Goal: Check status: Check status

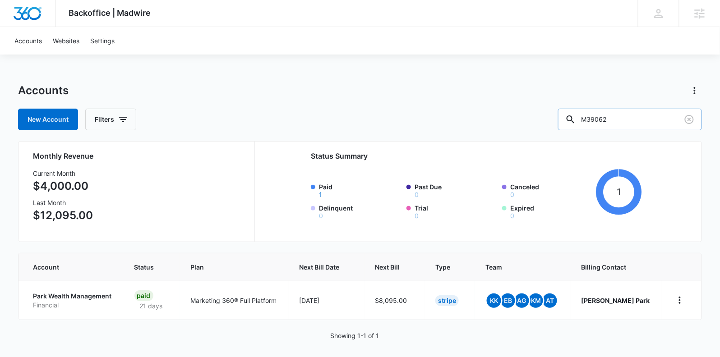
click at [617, 117] on input "M39062" at bounding box center [630, 120] width 144 height 22
type input "M338455"
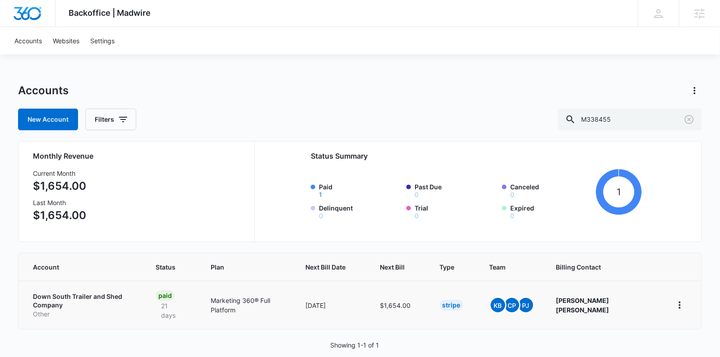
click at [120, 298] on p "Down South Trailer and Shed Company" at bounding box center [83, 301] width 101 height 18
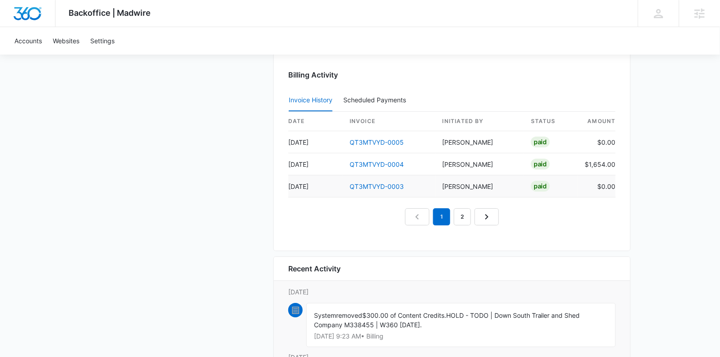
scroll to position [887, 0]
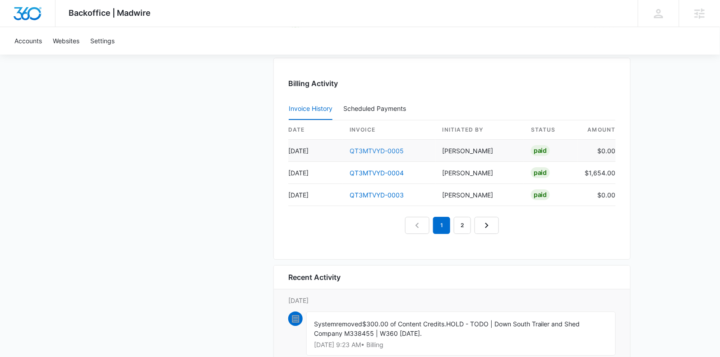
click at [394, 147] on link "QT3MTVYD-0005" at bounding box center [377, 151] width 54 height 8
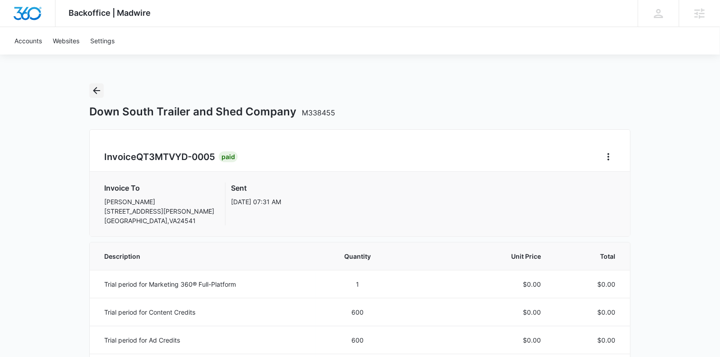
click at [97, 92] on icon "Back" at bounding box center [96, 90] width 11 height 11
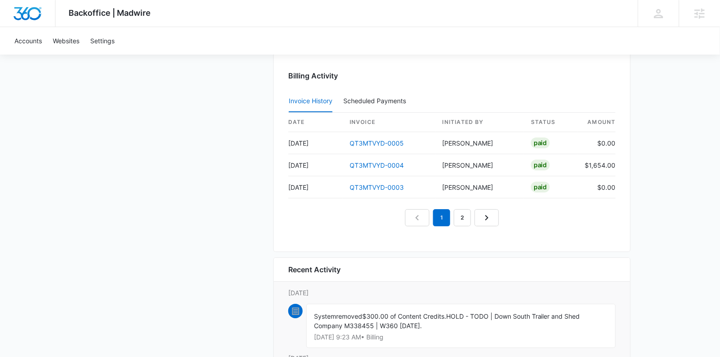
scroll to position [893, 0]
click at [372, 162] on link "QT3MTVYD-0004" at bounding box center [377, 166] width 54 height 8
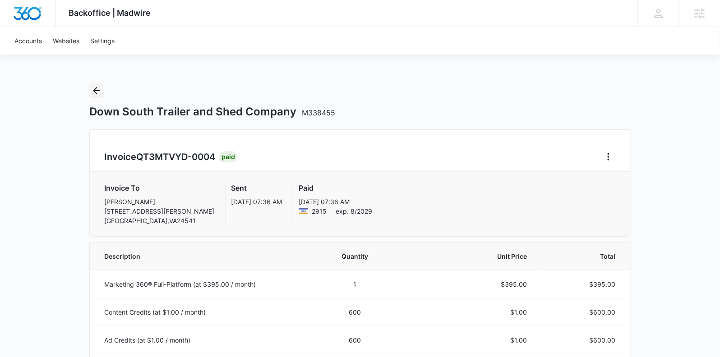
click at [100, 88] on icon "Back" at bounding box center [96, 90] width 11 height 11
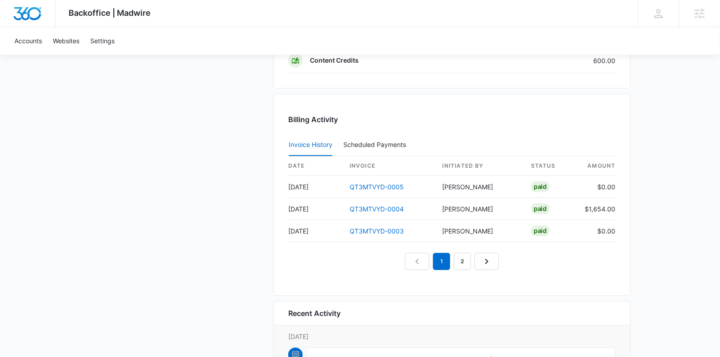
scroll to position [855, 0]
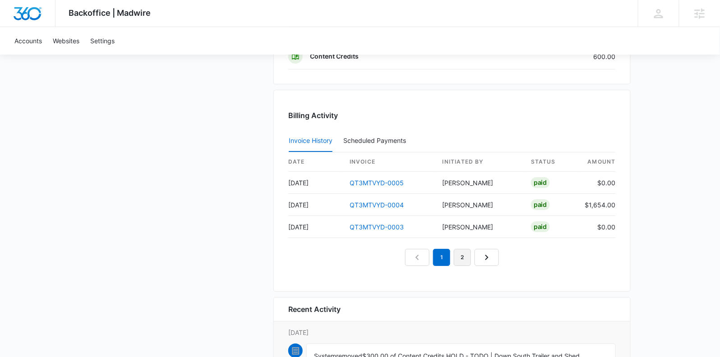
click at [469, 249] on link "2" at bounding box center [462, 257] width 17 height 17
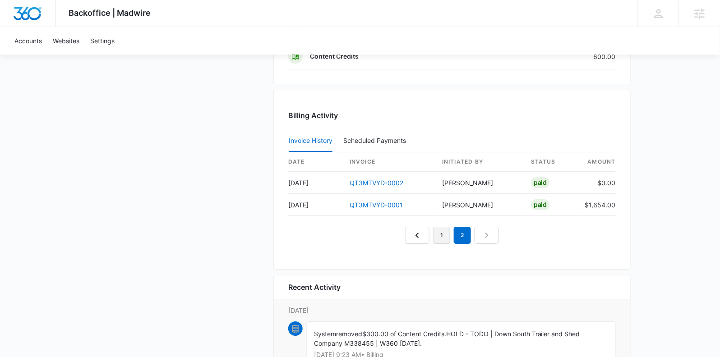
click at [447, 229] on link "1" at bounding box center [441, 235] width 17 height 17
